Goal: Task Accomplishment & Management: Use online tool/utility

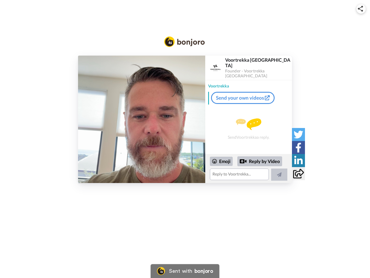
click at [361, 9] on img at bounding box center [360, 9] width 5 height 6
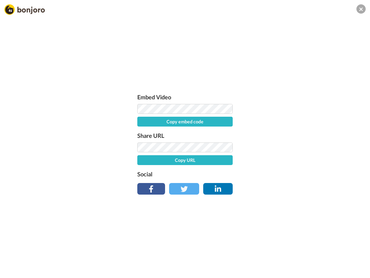
click at [142, 119] on button "Copy embed code" at bounding box center [184, 122] width 95 height 10
click at [249, 168] on div "Embed Video Copy embed code Share URL Copy URL Social" at bounding box center [185, 170] width 370 height 278
click at [222, 161] on button "Copy URL" at bounding box center [184, 160] width 95 height 10
click at [260, 161] on div "Embed Video Embed code copied! Share URL URL copied! Social" at bounding box center [185, 170] width 370 height 278
click at [279, 174] on div "Embed Video Embed code copied! Share URL URL copied! Social" at bounding box center [185, 170] width 370 height 278
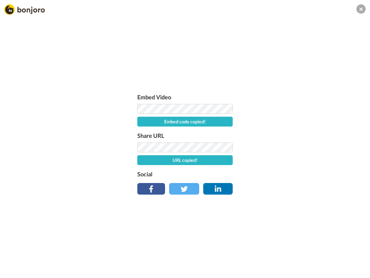
click at [298, 134] on div "Embed Video Embed code copied! Share URL URL copied! Social" at bounding box center [185, 170] width 370 height 278
click at [298, 147] on div "Embed Video Embed code copied! Share URL URL copied! Social" at bounding box center [185, 170] width 370 height 278
click at [298, 160] on div "Embed Video Embed code copied! Share URL URL copied! Social" at bounding box center [185, 170] width 370 height 278
click at [298, 173] on div "Embed Video Embed code copied! Share URL URL copied! Social" at bounding box center [185, 170] width 370 height 278
